Goal: Information Seeking & Learning: Learn about a topic

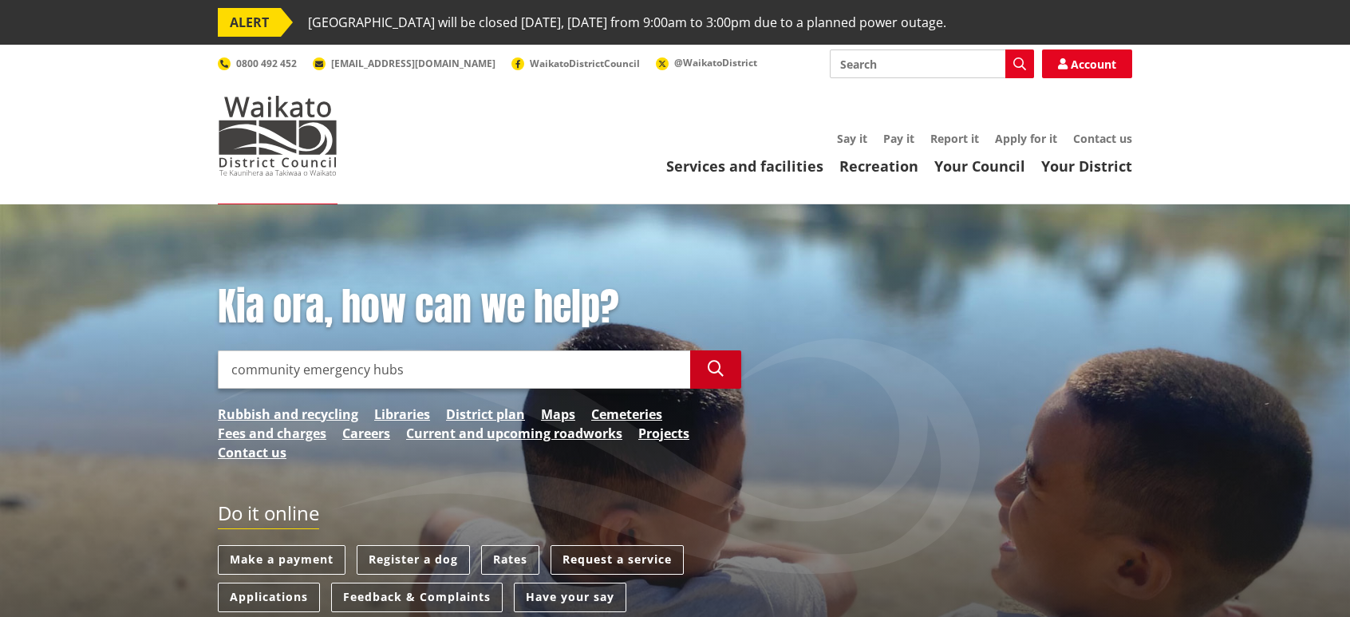
type input "community emergency hubs"
click at [720, 366] on icon "button" at bounding box center [716, 369] width 16 height 16
click at [717, 370] on icon "button" at bounding box center [716, 369] width 16 height 16
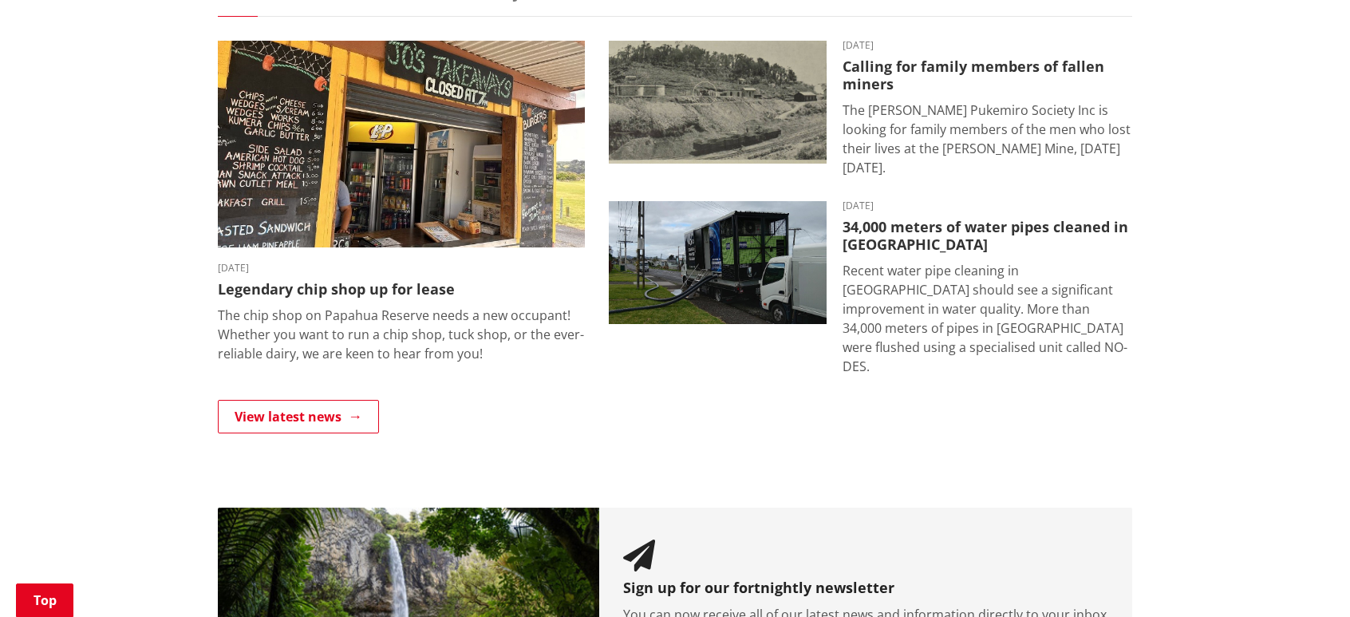
scroll to position [1244, 0]
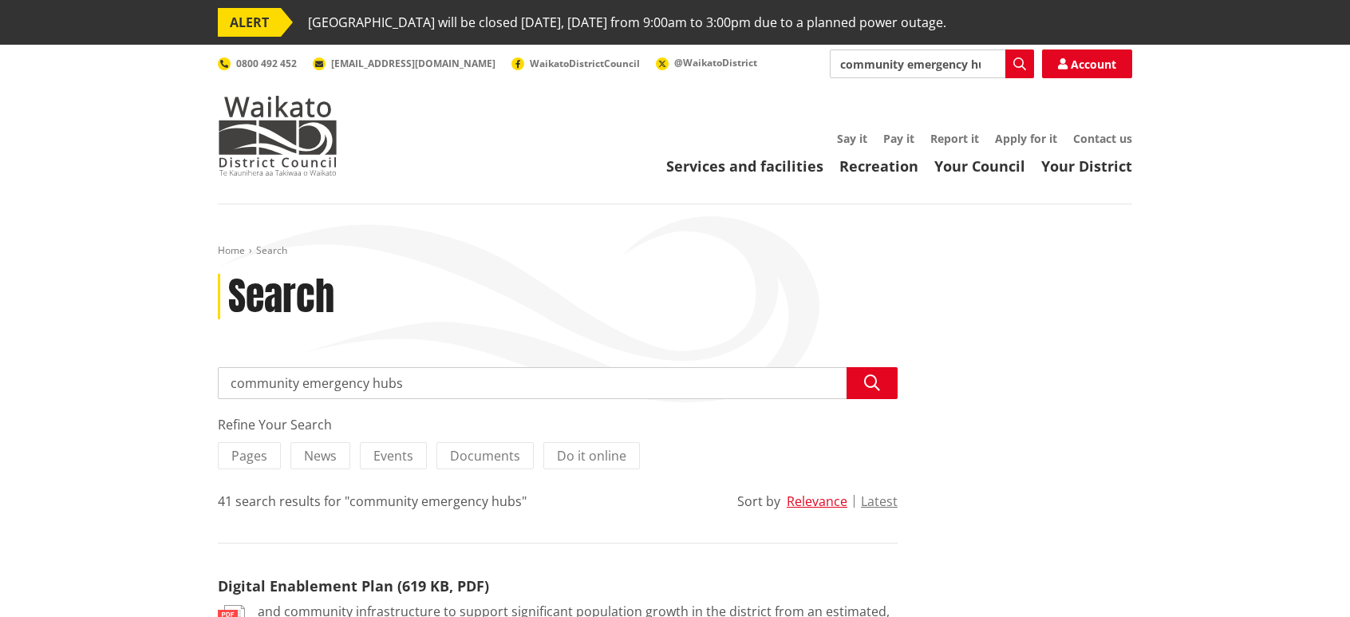
drag, startPoint x: 408, startPoint y: 384, endPoint x: 223, endPoint y: 384, distance: 185.1
click at [223, 384] on input "community emergency hubs" at bounding box center [558, 383] width 680 height 32
type input "emergency management"
click at [874, 382] on icon "button" at bounding box center [872, 383] width 16 height 16
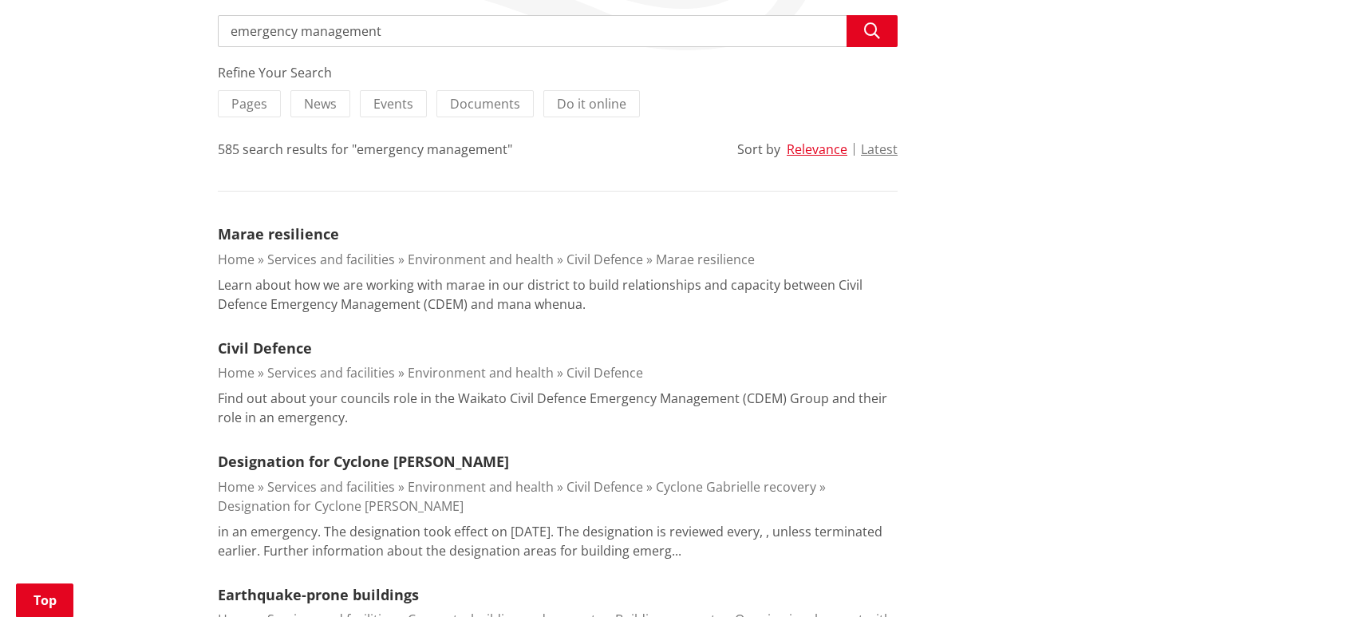
scroll to position [319, 0]
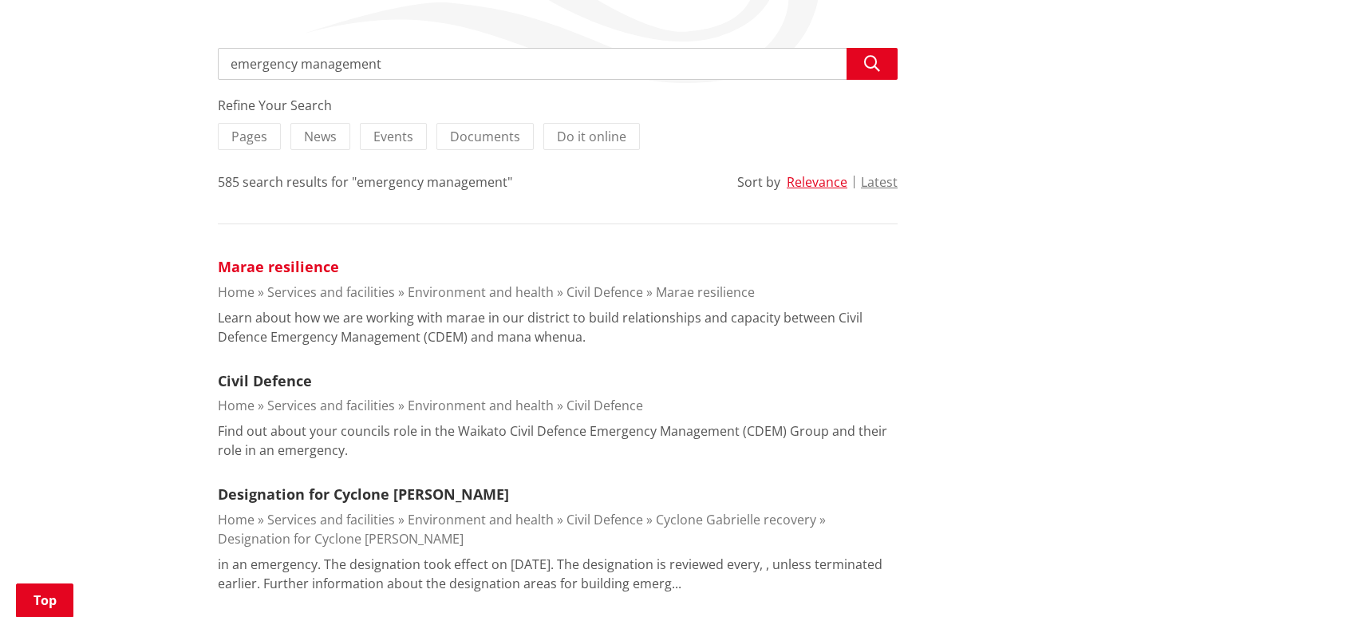
click at [324, 266] on link "Marae resilience" at bounding box center [278, 266] width 121 height 19
